Goal: Information Seeking & Learning: Learn about a topic

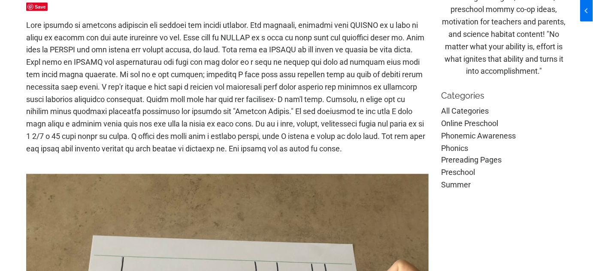
scroll to position [429, 0]
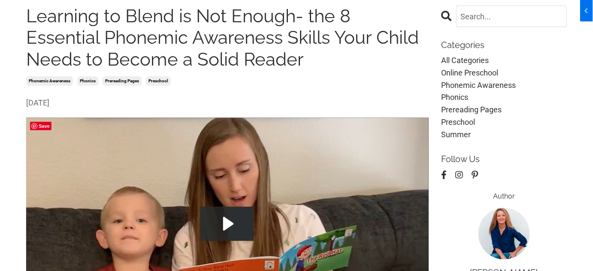
scroll to position [39, 0]
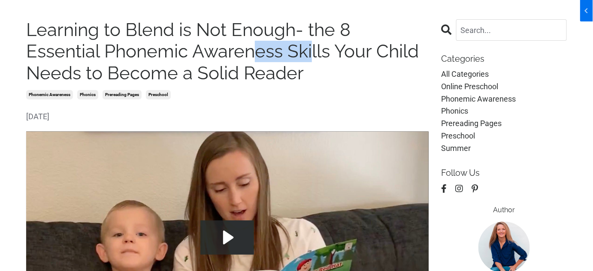
drag, startPoint x: 179, startPoint y: 49, endPoint x: 236, endPoint y: 50, distance: 56.2
click at [236, 50] on h1 "Learning to Blend is Not Enough- the 8 Essential Phonemic Awareness Skills Your…" at bounding box center [227, 51] width 403 height 65
click at [258, 67] on h1 "Learning to Blend is Not Enough- the 8 Essential Phonemic Awareness Skills Your…" at bounding box center [227, 51] width 403 height 65
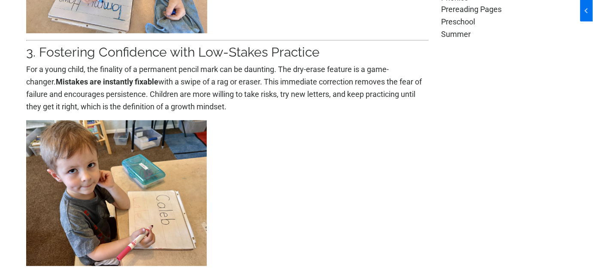
scroll to position [624, 0]
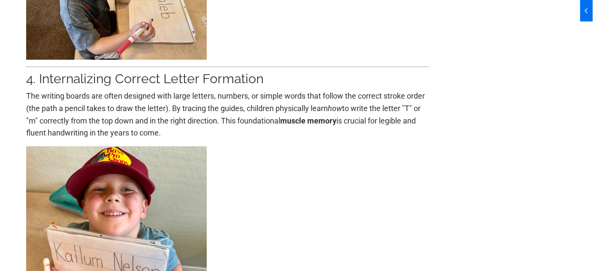
scroll to position [819, 0]
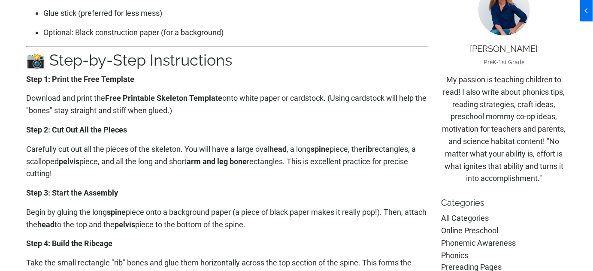
scroll to position [273, 0]
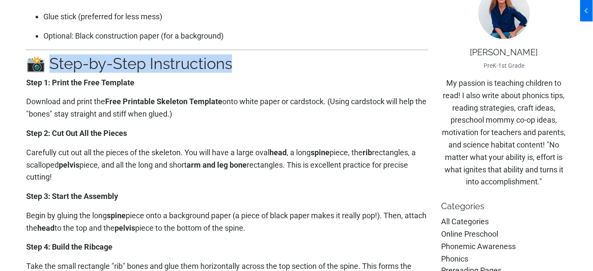
drag, startPoint x: 51, startPoint y: 68, endPoint x: 278, endPoint y: 67, distance: 226.2
click at [278, 67] on h2 "📸 Step-by-Step Instructions" at bounding box center [227, 64] width 403 height 18
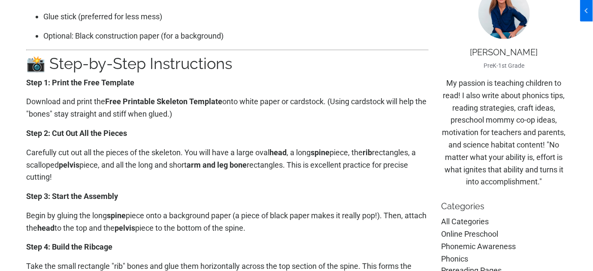
click at [164, 123] on div "Looking for a spooky and educational craft for Halloween? This Easy Skeleton Cu…" at bounding box center [227, 233] width 403 height 793
click at [159, 135] on p "Step 2: Cut Out All the Pieces" at bounding box center [227, 133] width 403 height 12
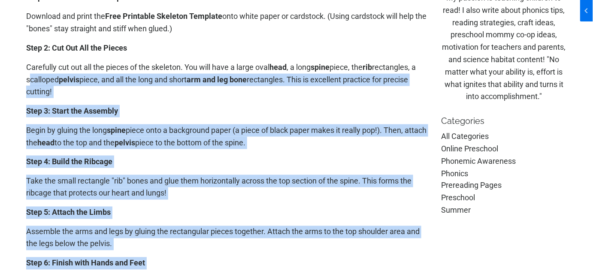
scroll to position [312, 0]
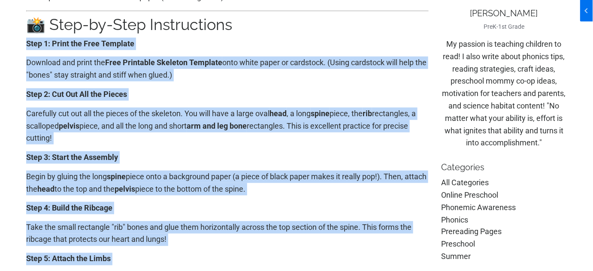
drag, startPoint x: 241, startPoint y: 106, endPoint x: 20, endPoint y: 46, distance: 229.2
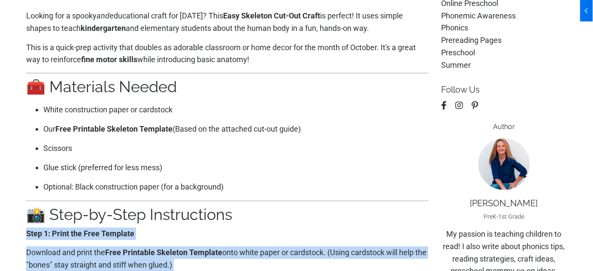
scroll to position [117, 0]
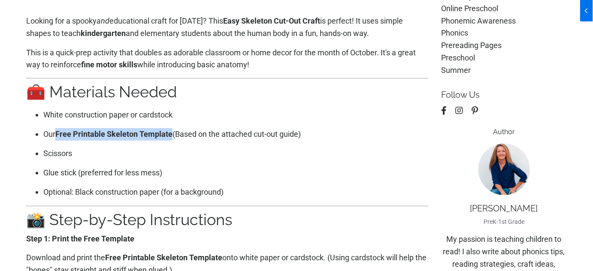
drag, startPoint x: 58, startPoint y: 133, endPoint x: 172, endPoint y: 132, distance: 114.2
click at [172, 132] on b "Free Printable Skeleton Template" at bounding box center [113, 134] width 117 height 9
click at [197, 137] on p "Our Free Printable Skeleton Template (Based on the attached cut-out guide)" at bounding box center [235, 134] width 385 height 12
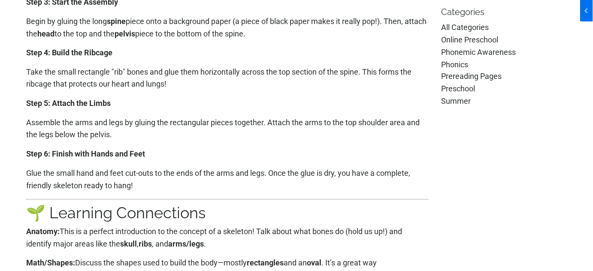
scroll to position [312, 0]
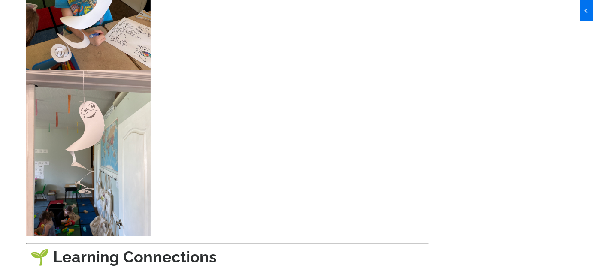
scroll to position [1170, 0]
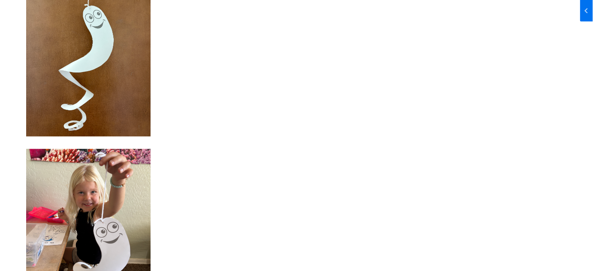
scroll to position [624, 0]
